Goal: Complete application form

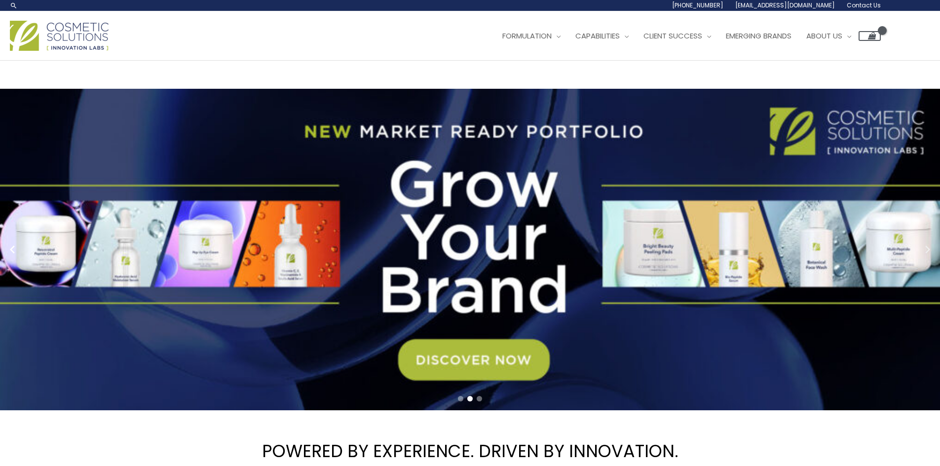
click at [930, 250] on circle "Next slide" at bounding box center [927, 250] width 14 height 14
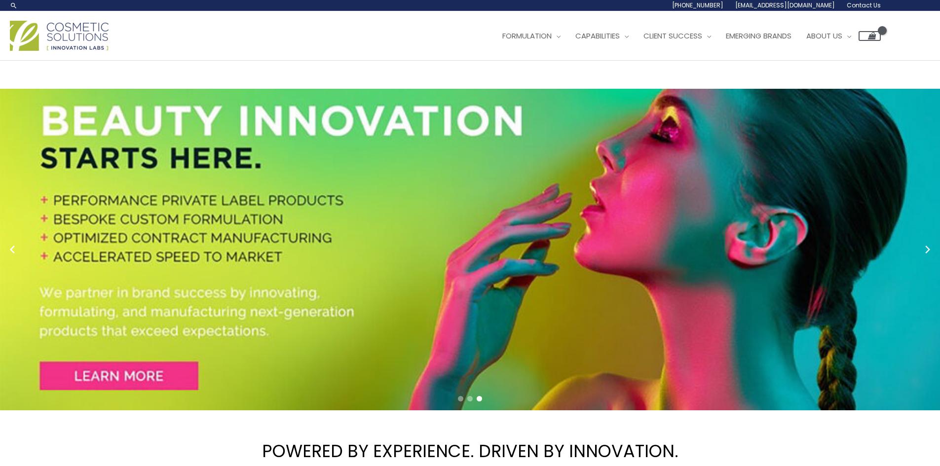
click at [930, 250] on circle "Next slide" at bounding box center [927, 250] width 14 height 14
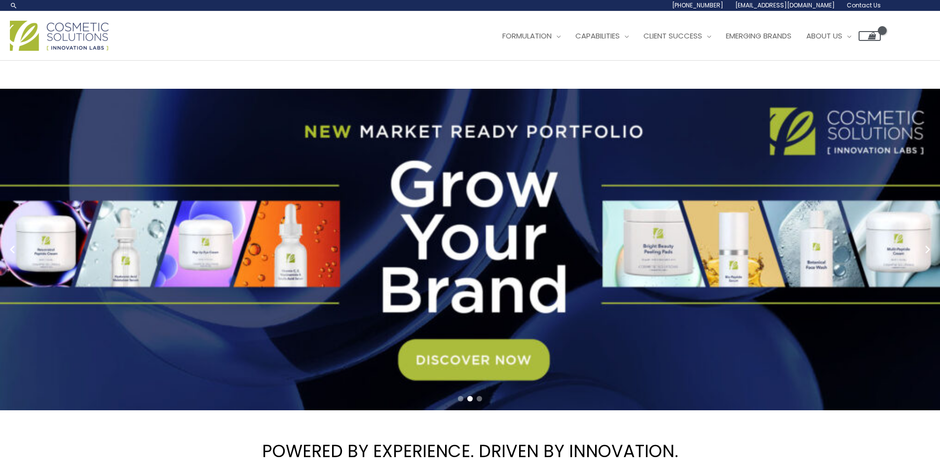
click at [929, 250] on circle "Next slide" at bounding box center [927, 250] width 14 height 14
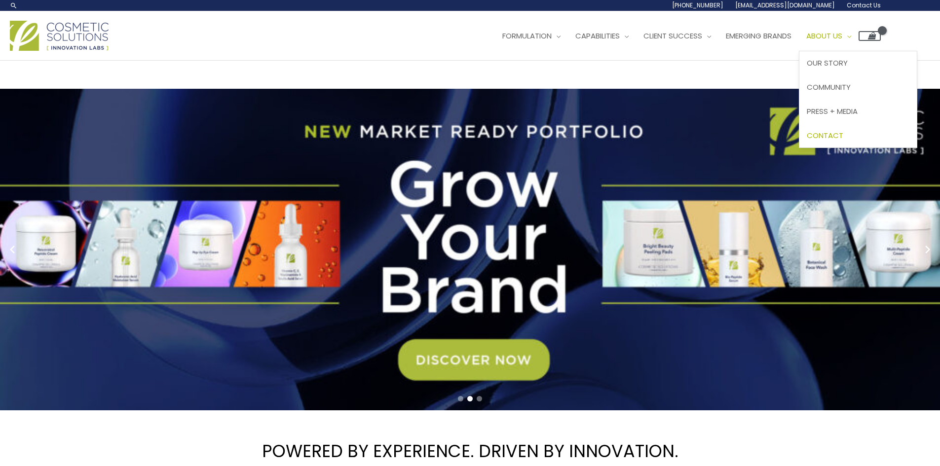
click at [843, 134] on span "Contact" at bounding box center [825, 135] width 37 height 10
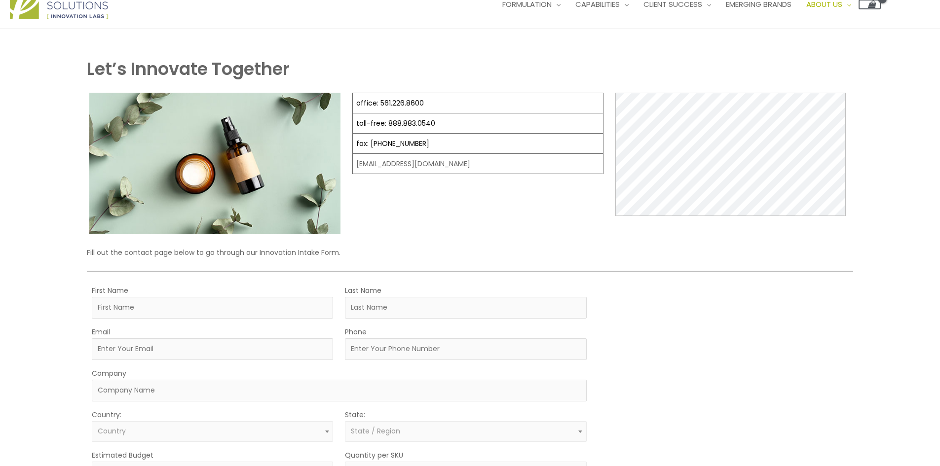
scroll to position [49, 0]
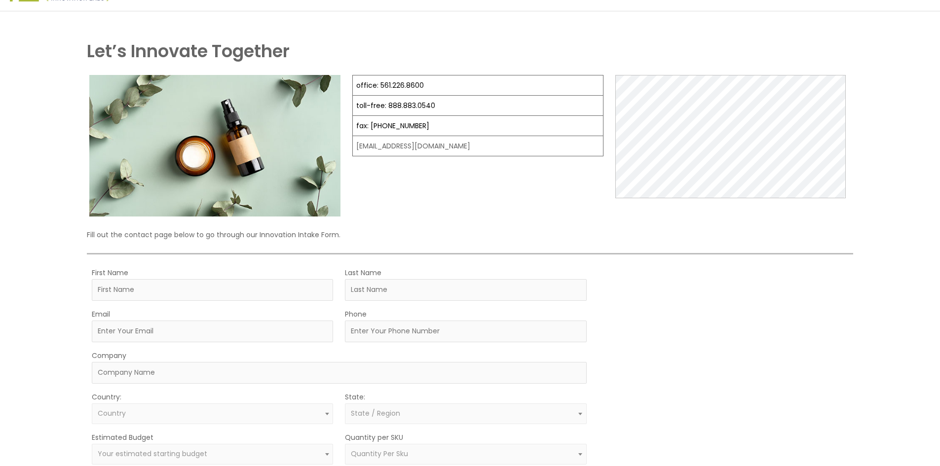
click at [438, 146] on td "[EMAIL_ADDRESS][DOMAIN_NAME]" at bounding box center [478, 146] width 251 height 20
drag, startPoint x: 450, startPoint y: 149, endPoint x: 356, endPoint y: 146, distance: 94.3
click at [356, 146] on td "[EMAIL_ADDRESS][DOMAIN_NAME]" at bounding box center [478, 146] width 251 height 20
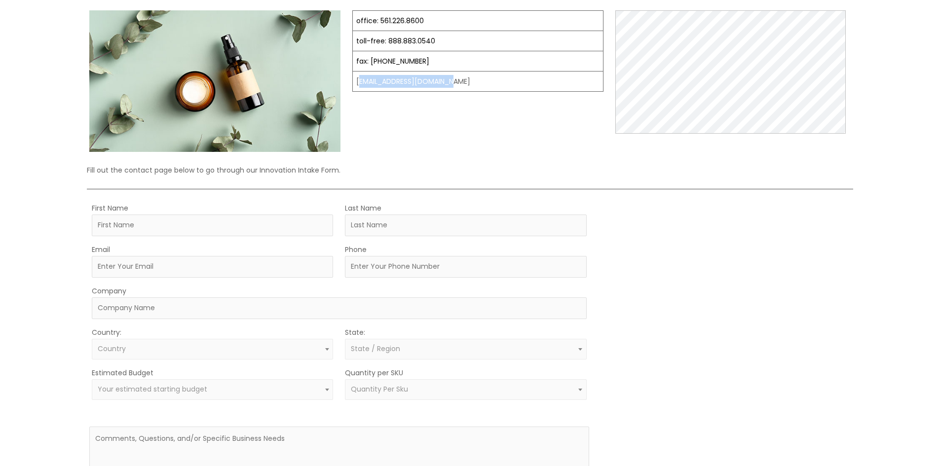
scroll to position [99, 0]
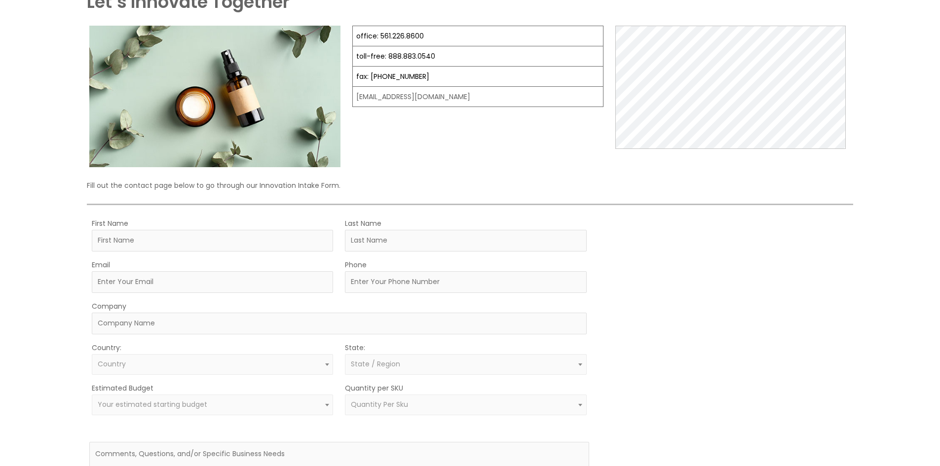
click at [444, 156] on div "office: 561.226.8600 toll-free: 888.883.0540 fax: 561.226.8700 info@naturalskin…" at bounding box center [477, 97] width 251 height 142
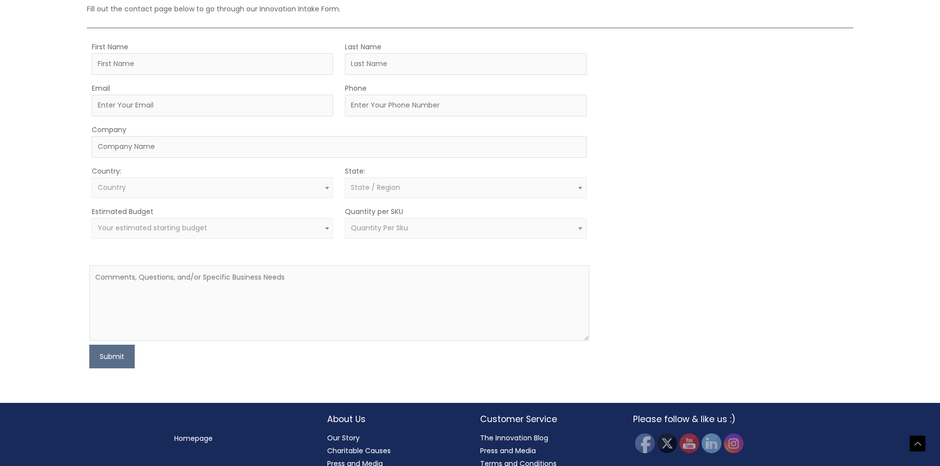
scroll to position [303, 0]
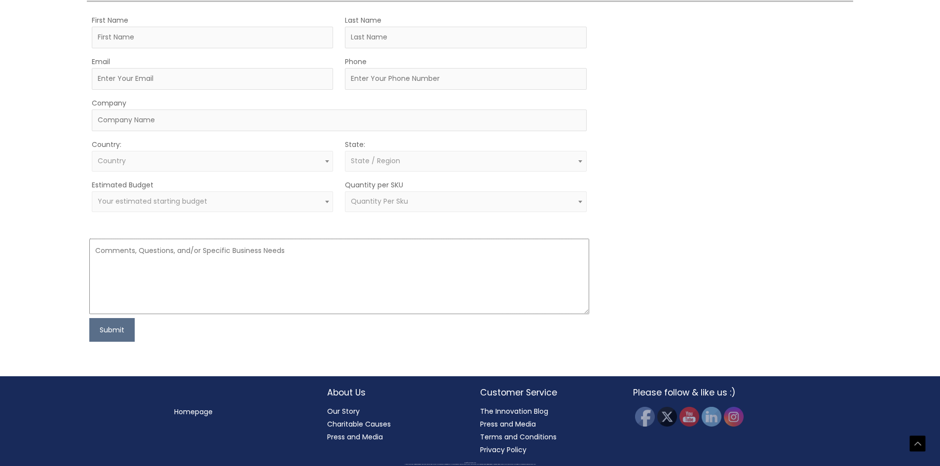
click at [142, 254] on textarea at bounding box center [338, 276] width 499 height 75
paste textarea "Hello [Name or Cosmetic Solutions Team], I’m reaching out to explore the possib…"
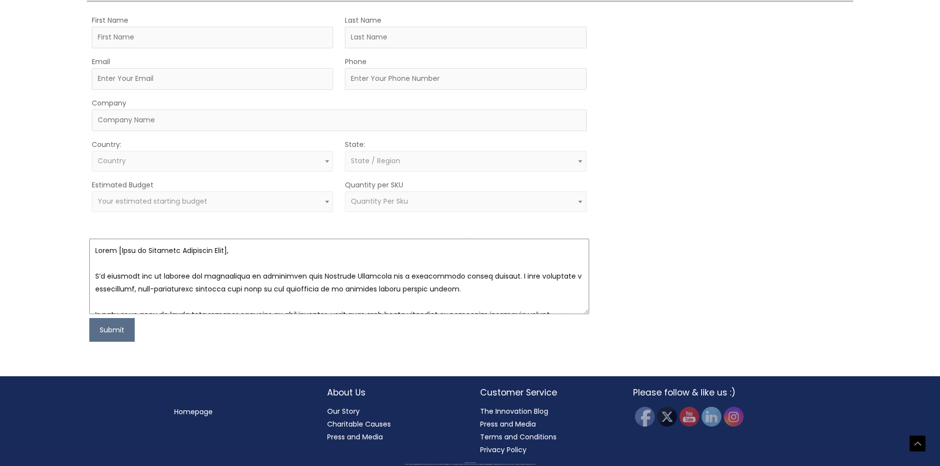
click at [231, 253] on textarea at bounding box center [338, 276] width 499 height 75
click at [118, 249] on textarea at bounding box center [338, 276] width 499 height 75
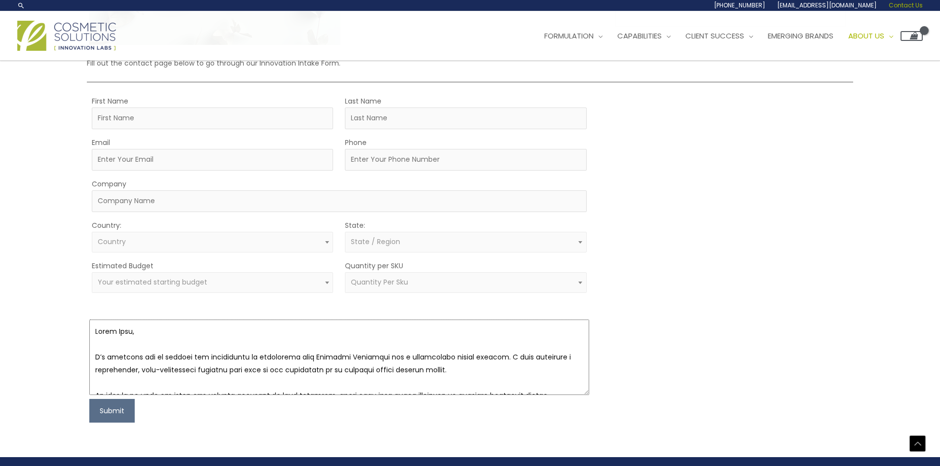
scroll to position [205, 0]
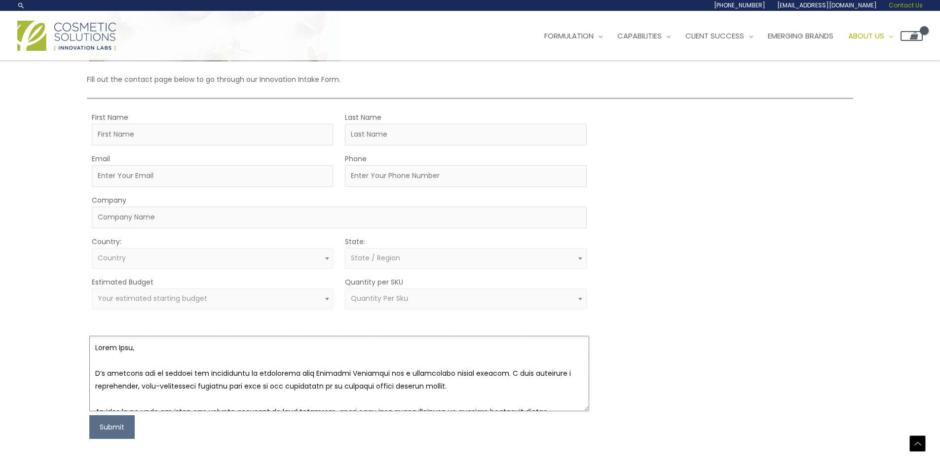
type textarea "Hello Team, I’m reaching out to explore the possibility of partnering with Cosm…"
click at [150, 135] on input "First Name" at bounding box center [212, 135] width 241 height 22
type input "Anthony"
type input "Martino"
type input "[EMAIL_ADDRESS][DOMAIN_NAME]"
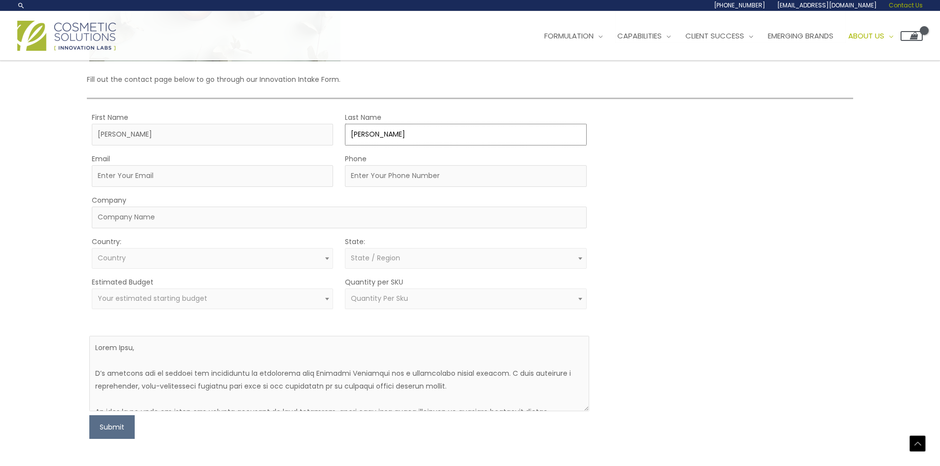
type input "6304008300"
select select "United States"
select select "Illinois"
click at [397, 182] on input "6304008300" at bounding box center [465, 176] width 241 height 22
type input "63040083001"
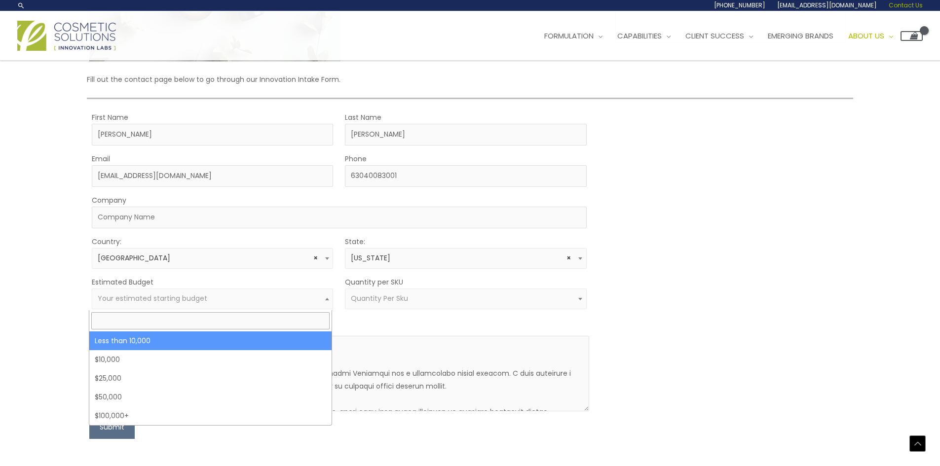
click at [325, 300] on b at bounding box center [327, 299] width 4 height 2
click at [133, 318] on input "search" at bounding box center [210, 320] width 238 height 17
type input "2"
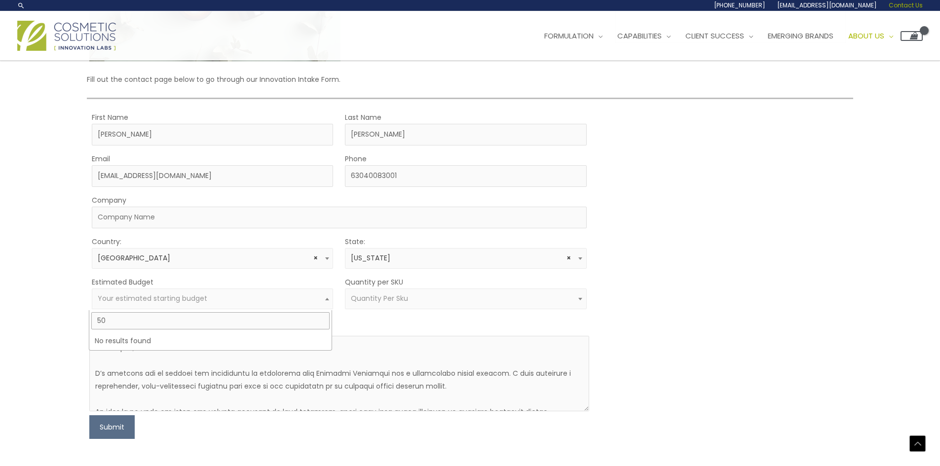
type input "5"
click at [326, 298] on span at bounding box center [327, 299] width 12 height 13
click at [327, 300] on b at bounding box center [327, 299] width 4 height 2
click at [326, 299] on b at bounding box center [327, 299] width 4 height 2
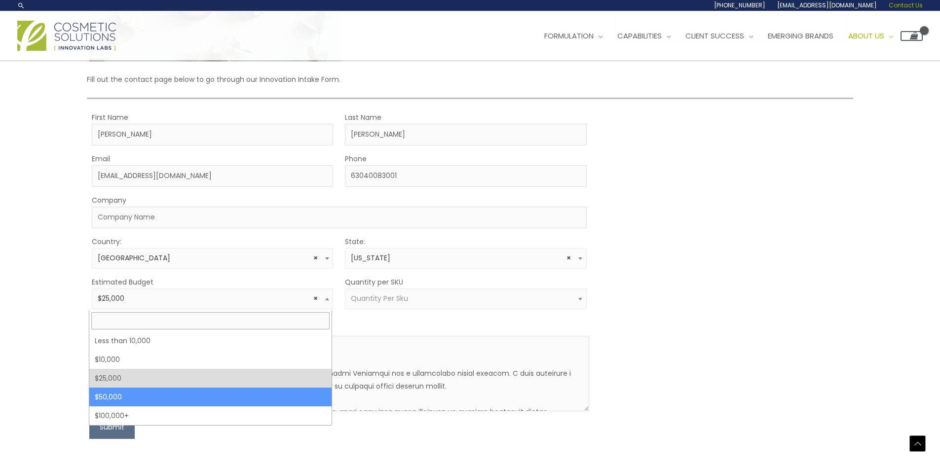
select select "50000"
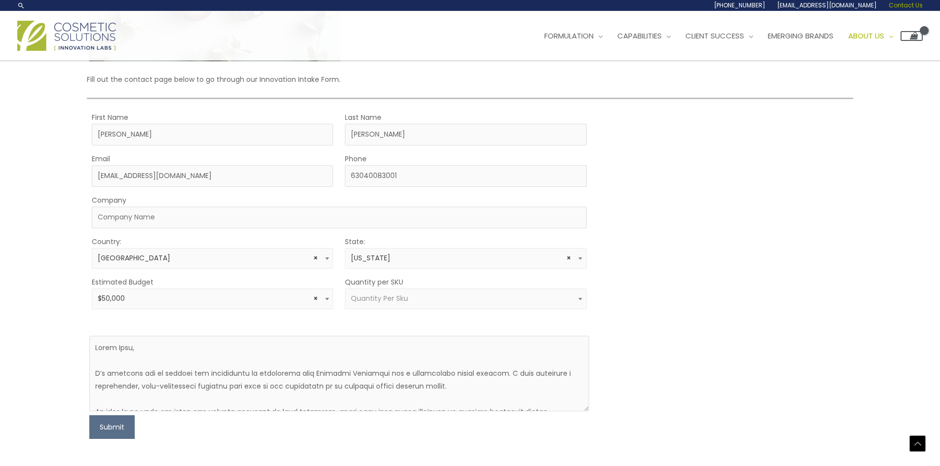
click at [581, 300] on b at bounding box center [580, 299] width 4 height 2
click at [579, 303] on span at bounding box center [580, 299] width 12 height 13
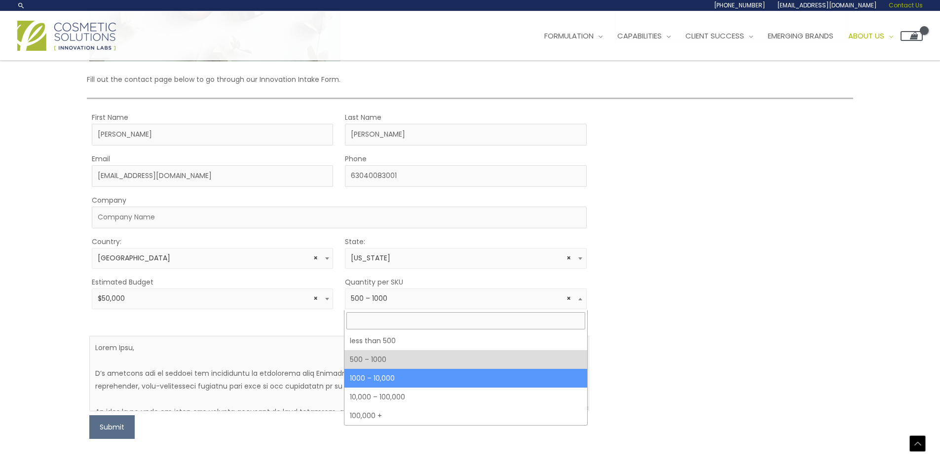
select select "4"
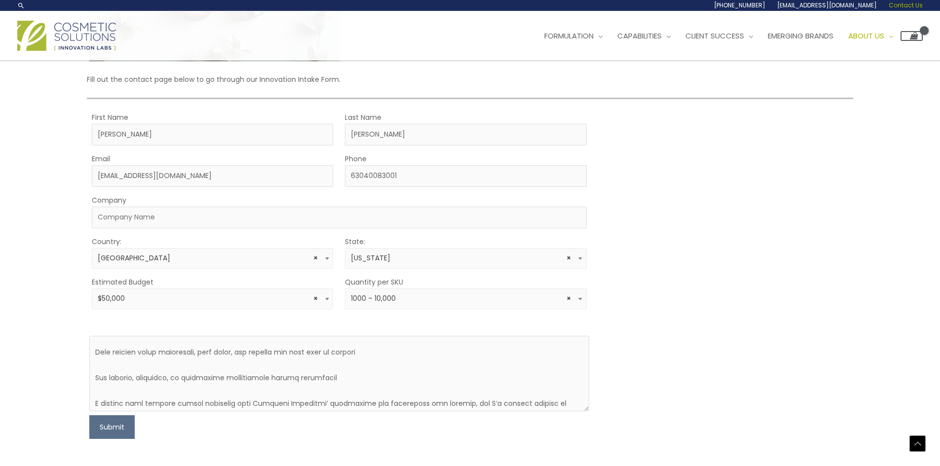
scroll to position [218, 0]
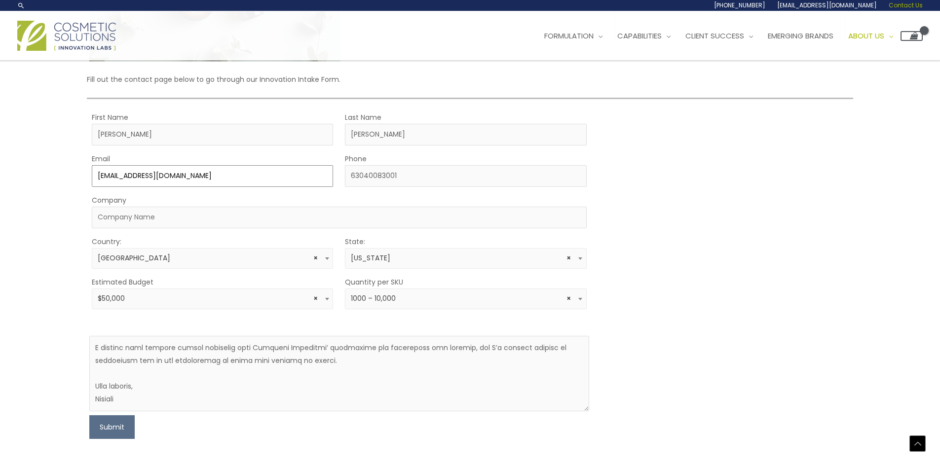
click at [197, 180] on input "[EMAIL_ADDRESS][DOMAIN_NAME]" at bounding box center [212, 176] width 241 height 22
type input "a"
type input "i"
type input "[EMAIL_ADDRESS][DOMAIN_NAME]"
click at [255, 154] on div "Email amartino1975@yahoo.com" at bounding box center [212, 169] width 241 height 35
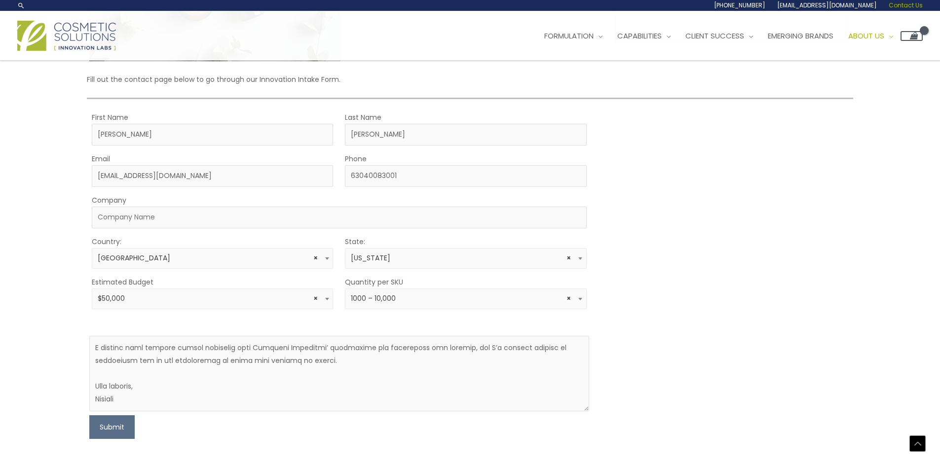
click at [702, 195] on div "MOQ TRIGGER STEP 2 TRIGGER" at bounding box center [726, 275] width 250 height 328
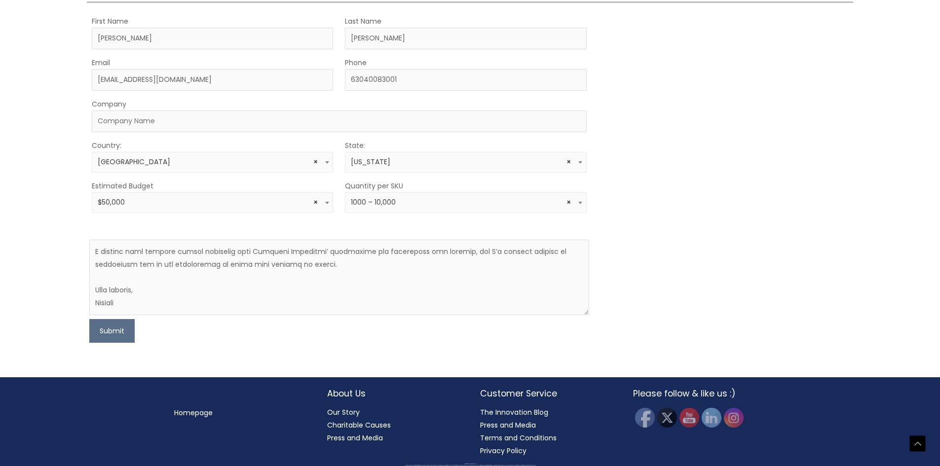
scroll to position [303, 0]
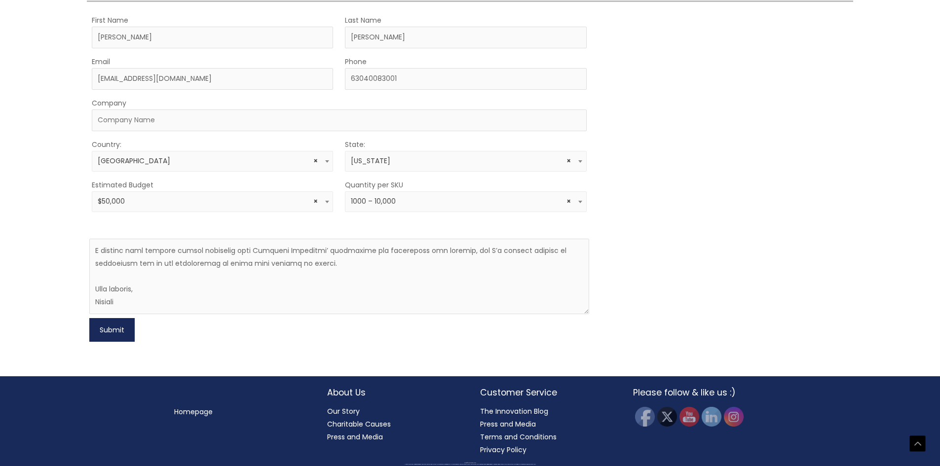
click at [104, 328] on button "Submit" at bounding box center [111, 330] width 45 height 24
click at [132, 121] on input "Company" at bounding box center [339, 121] width 494 height 22
click at [242, 144] on div "Country: Select country United States Afghanistan Aland Islands Albania Algeria…" at bounding box center [212, 155] width 241 height 34
click at [120, 119] on input "Company" at bounding box center [339, 121] width 494 height 22
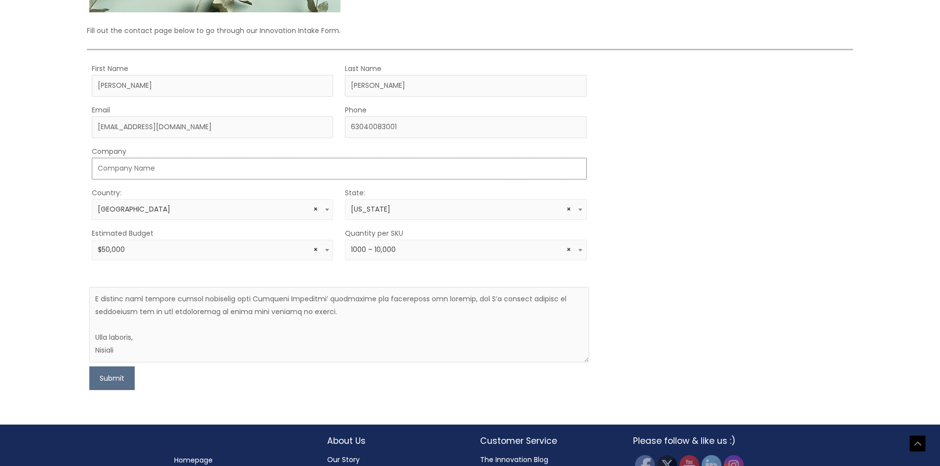
scroll to position [254, 0]
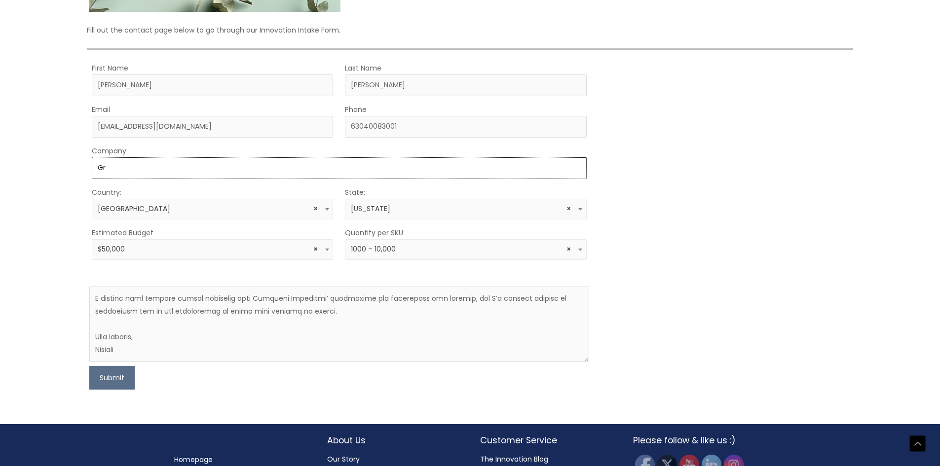
type input "G"
type input "V"
click at [95, 171] on input "American Peptides" at bounding box center [339, 168] width 494 height 22
type input "Great American Peptides"
click at [777, 205] on div "MOQ TRIGGER STEP 2 TRIGGER" at bounding box center [726, 226] width 250 height 328
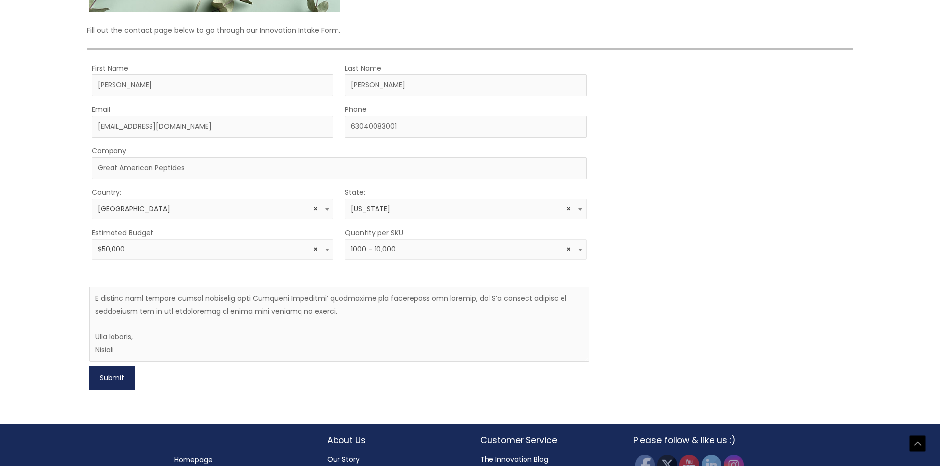
click at [109, 379] on button "Submit" at bounding box center [111, 378] width 45 height 24
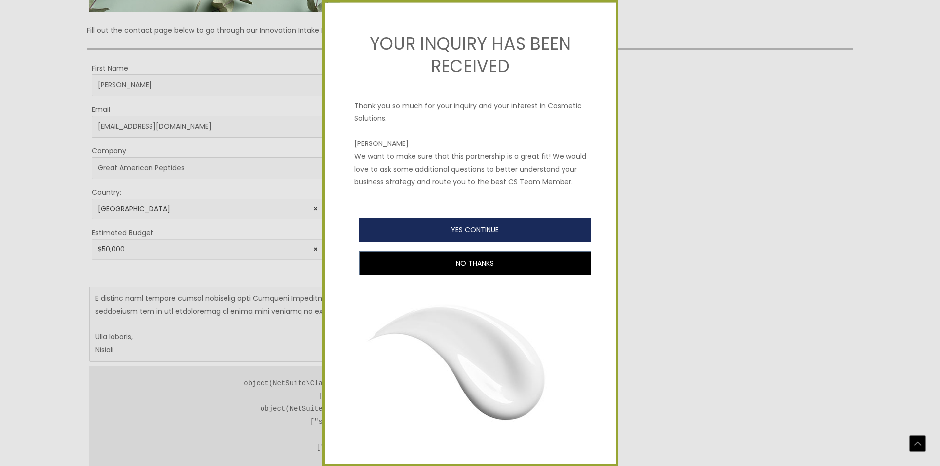
click at [439, 242] on button "YES CONTINUE" at bounding box center [475, 230] width 232 height 24
